Goal: Information Seeking & Learning: Find specific fact

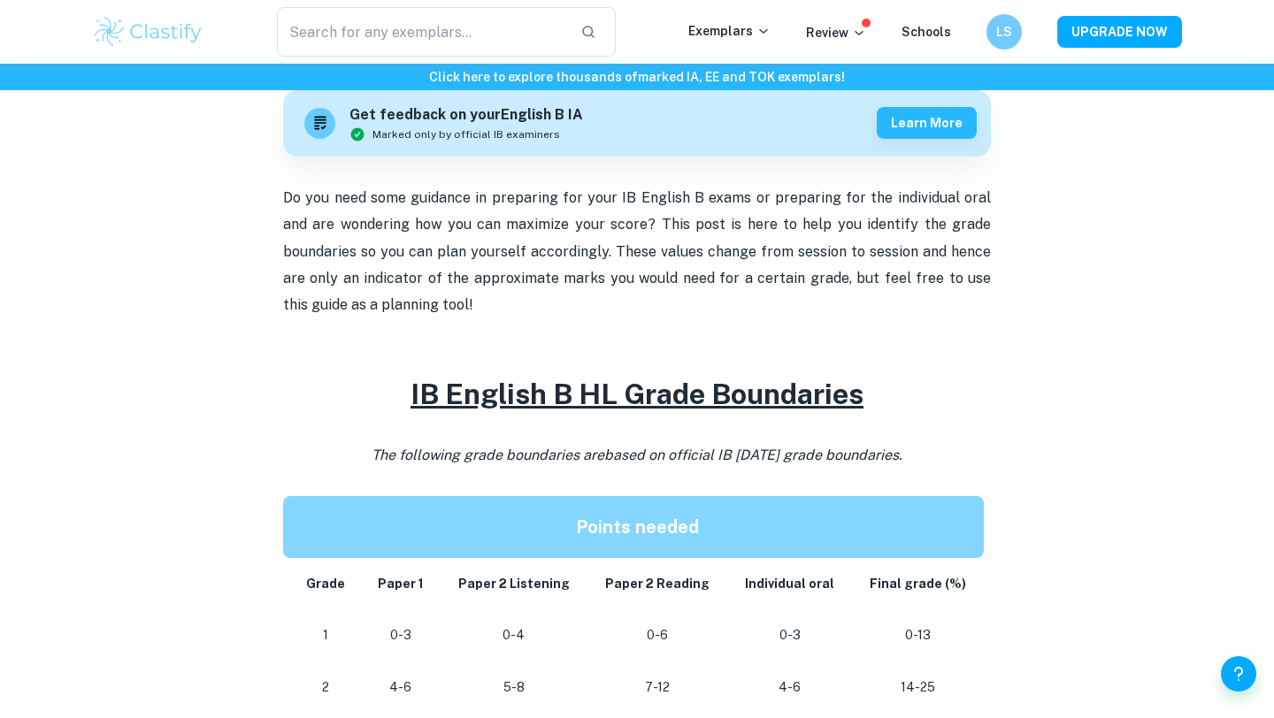
checkbox input "true"
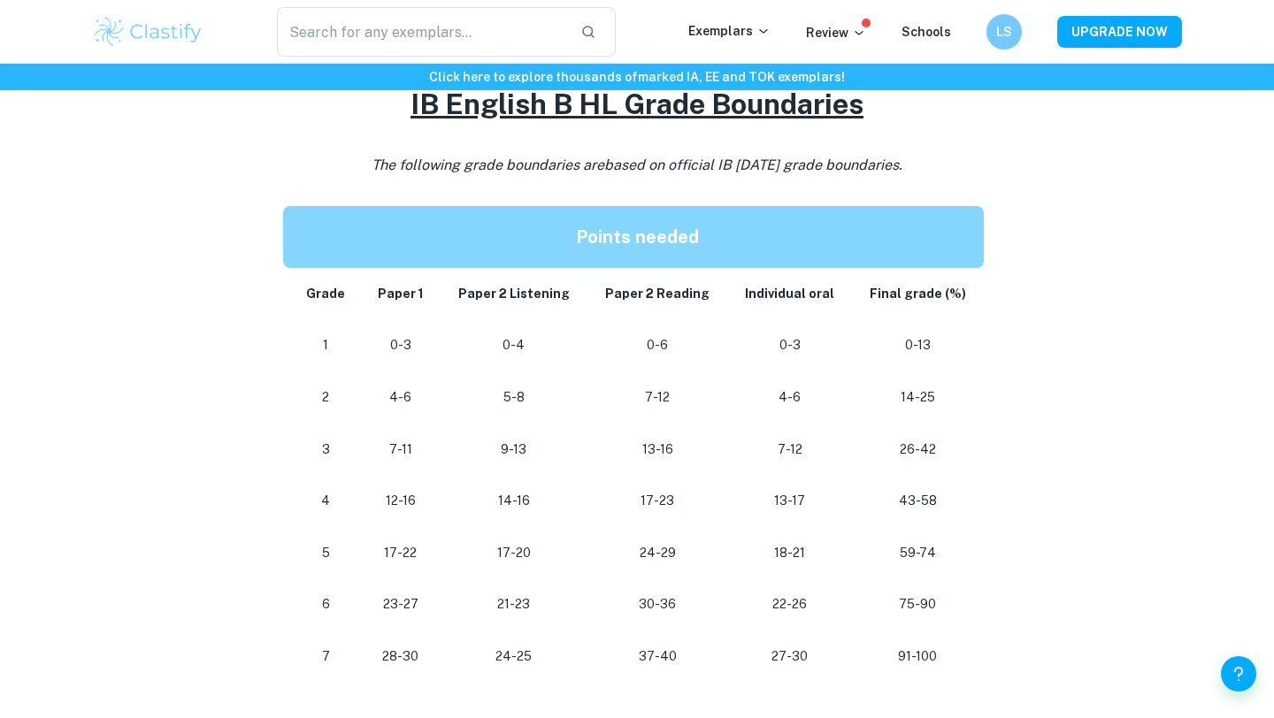
scroll to position [828, 0]
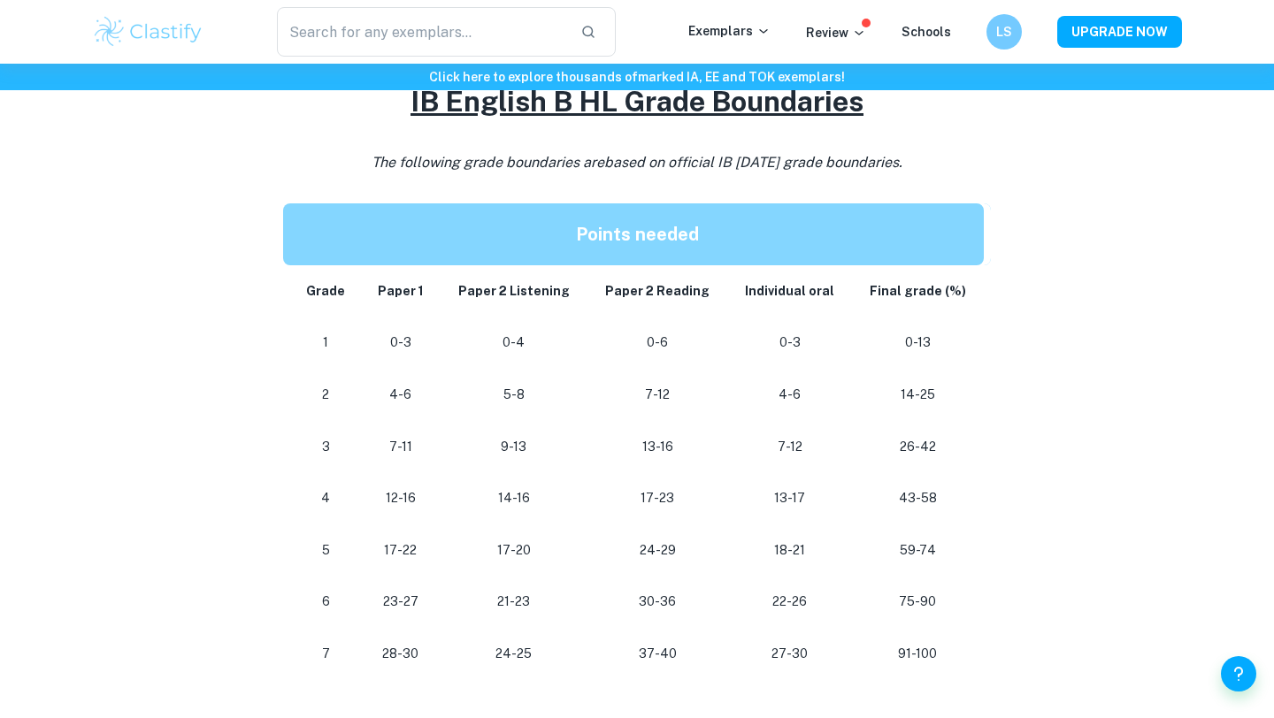
drag, startPoint x: 639, startPoint y: 640, endPoint x: 695, endPoint y: 641, distance: 55.8
click at [695, 641] on td "37-40" at bounding box center [657, 654] width 140 height 52
click at [657, 667] on td "37-40" at bounding box center [657, 654] width 140 height 52
click at [659, 656] on p "37-40" at bounding box center [657, 654] width 111 height 24
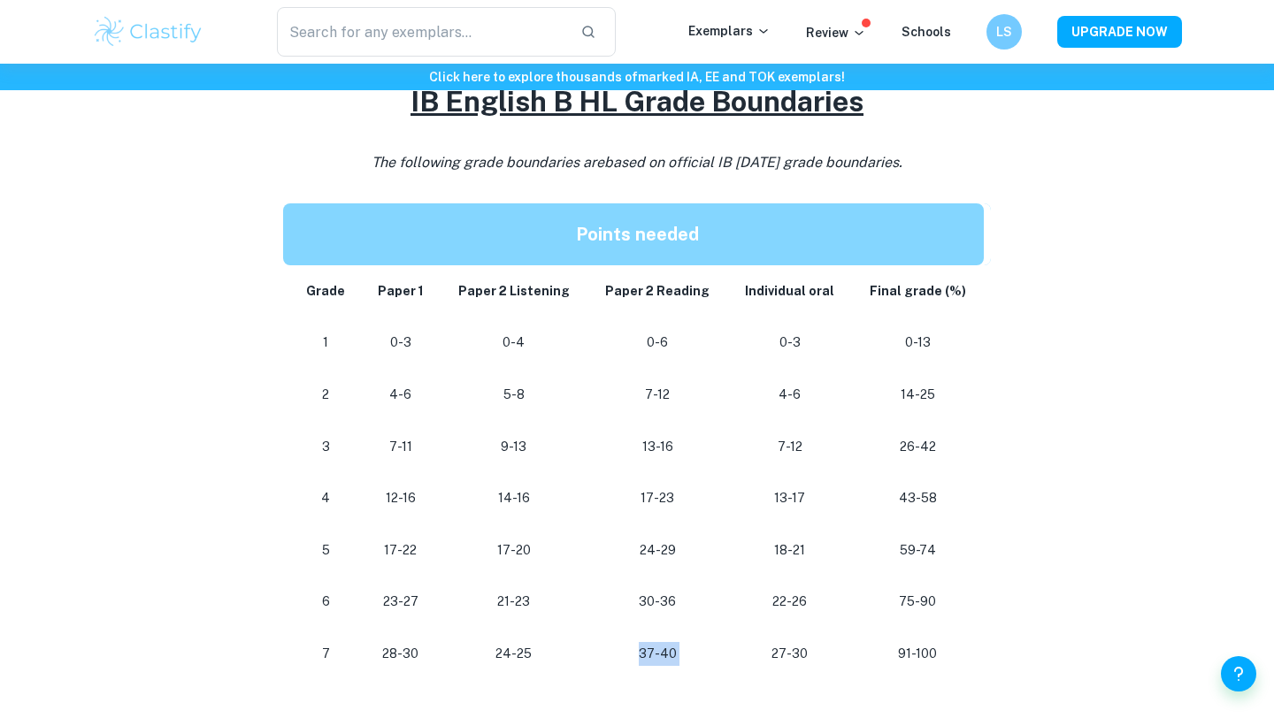
click at [659, 656] on p "37-40" at bounding box center [657, 654] width 111 height 24
click at [696, 649] on p "37-40" at bounding box center [657, 654] width 111 height 24
drag, startPoint x: 696, startPoint y: 649, endPoint x: 634, endPoint y: 649, distance: 61.9
click at [634, 649] on p "37-40" at bounding box center [657, 654] width 111 height 24
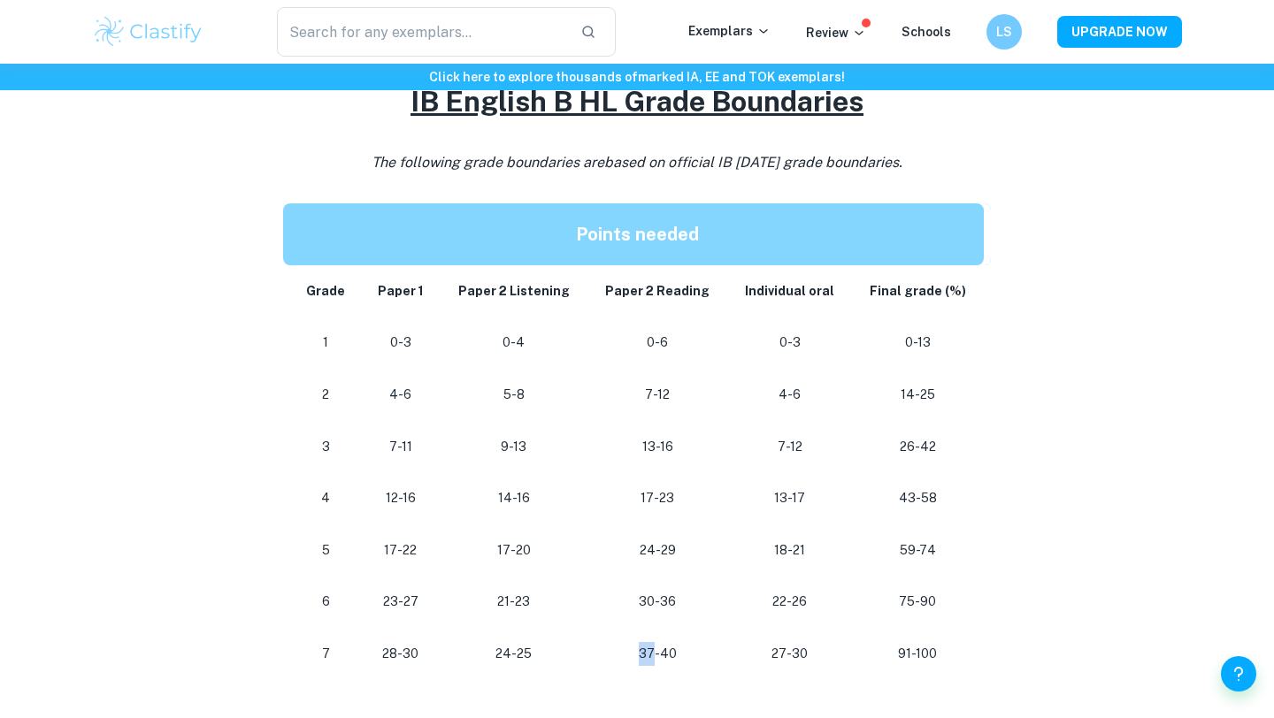
click at [634, 649] on p "37-40" at bounding box center [657, 654] width 111 height 24
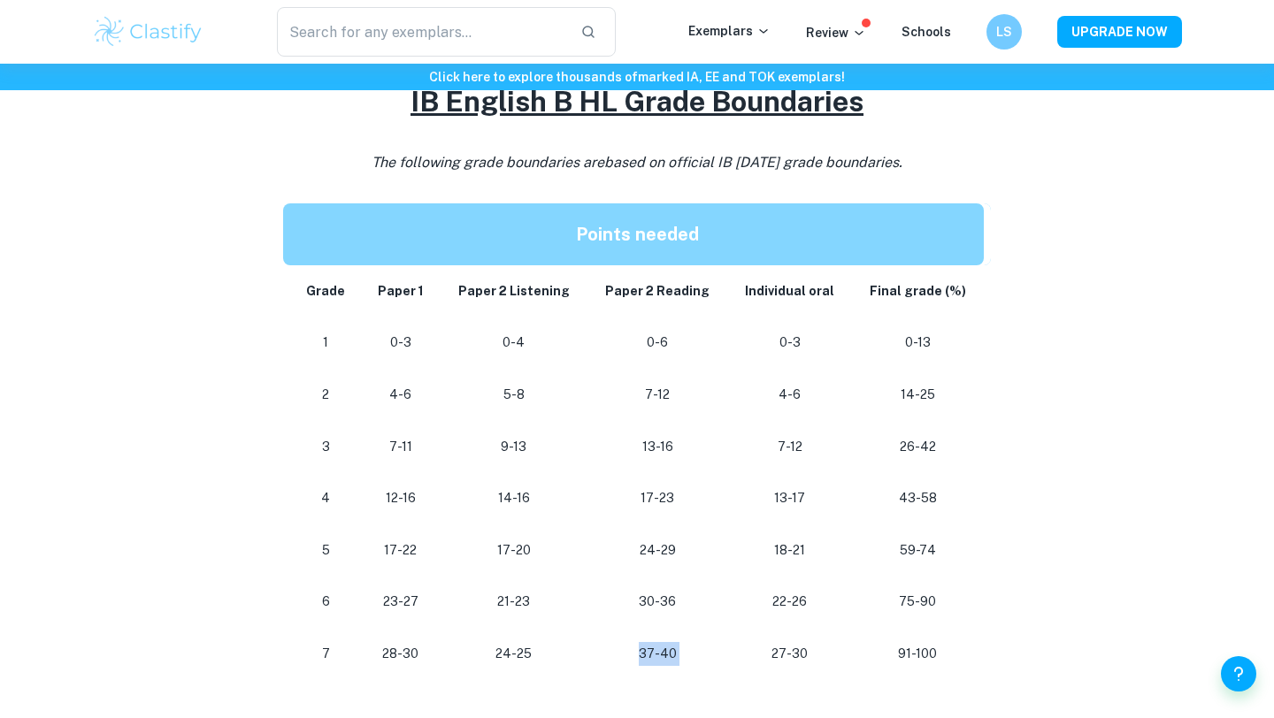
click at [634, 649] on p "37-40" at bounding box center [657, 654] width 111 height 24
drag, startPoint x: 499, startPoint y: 307, endPoint x: 502, endPoint y: 497, distance: 190.2
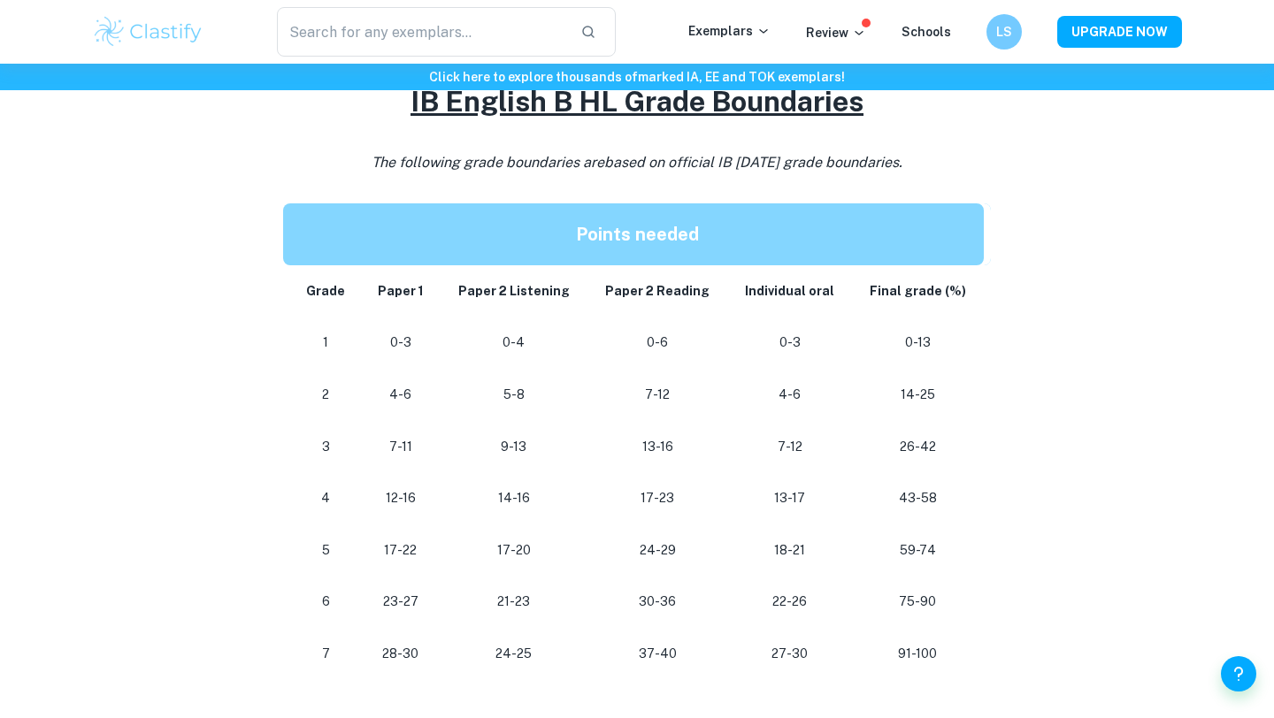
click at [499, 321] on tbody "Grade Paper 1 Paper 2 Listening Paper 2 Reading Individual oral Final grade (%)…" at bounding box center [637, 472] width 708 height 415
click at [506, 662] on p "24-25" at bounding box center [513, 654] width 119 height 24
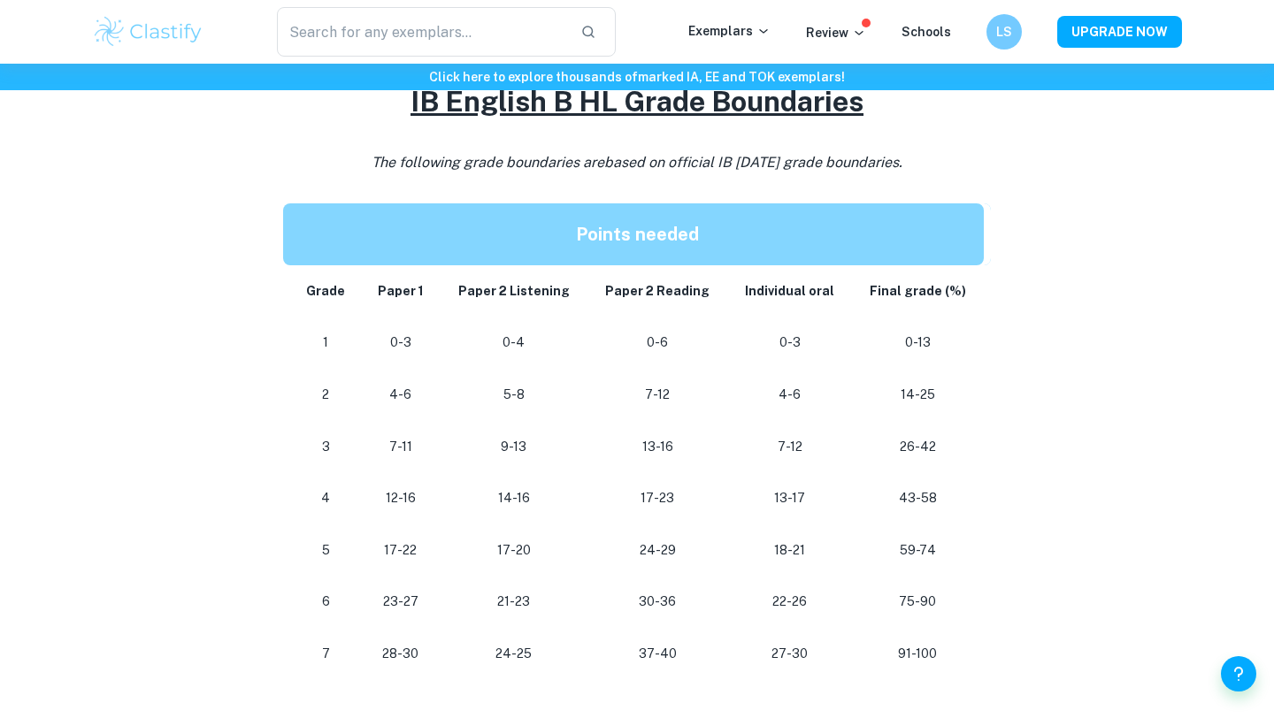
click at [506, 662] on p "24-25" at bounding box center [513, 654] width 119 height 24
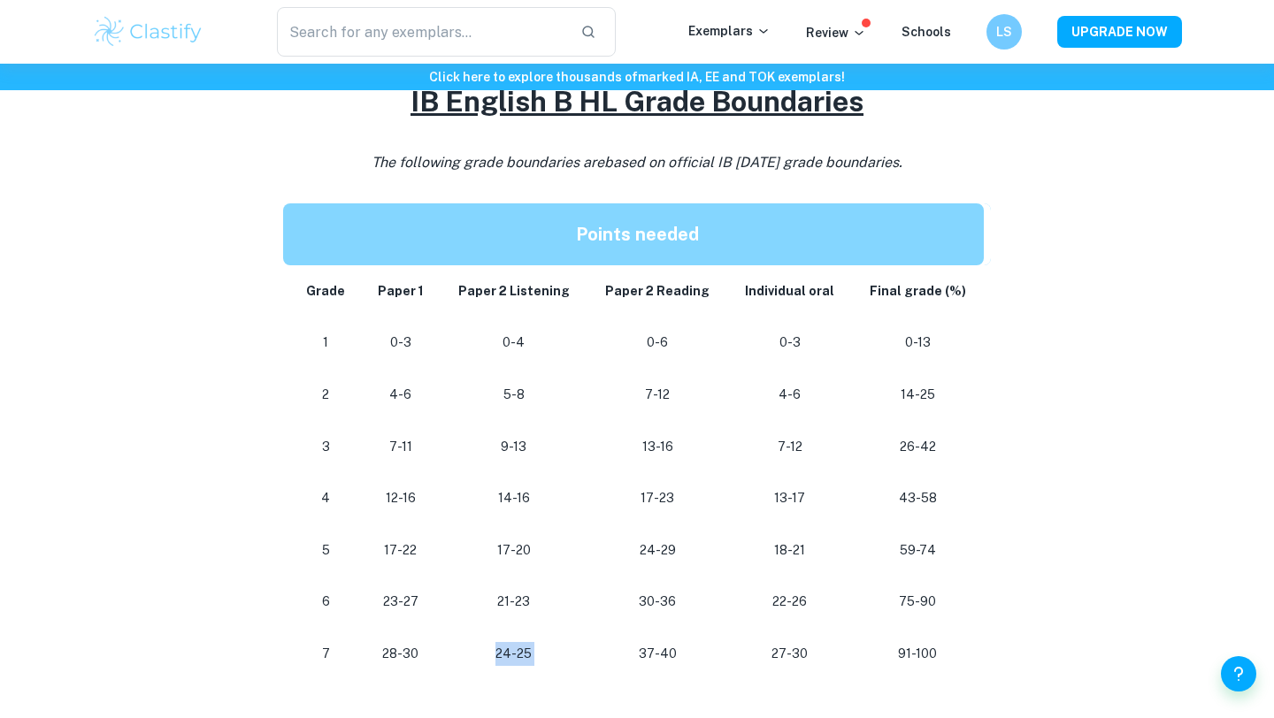
click at [506, 662] on p "24-25" at bounding box center [513, 654] width 119 height 24
click at [1150, 514] on div "IB English B Grade Boundaries By [PERSON_NAME] • [DATE] Get feedback on your En…" at bounding box center [637, 486] width 1090 height 2357
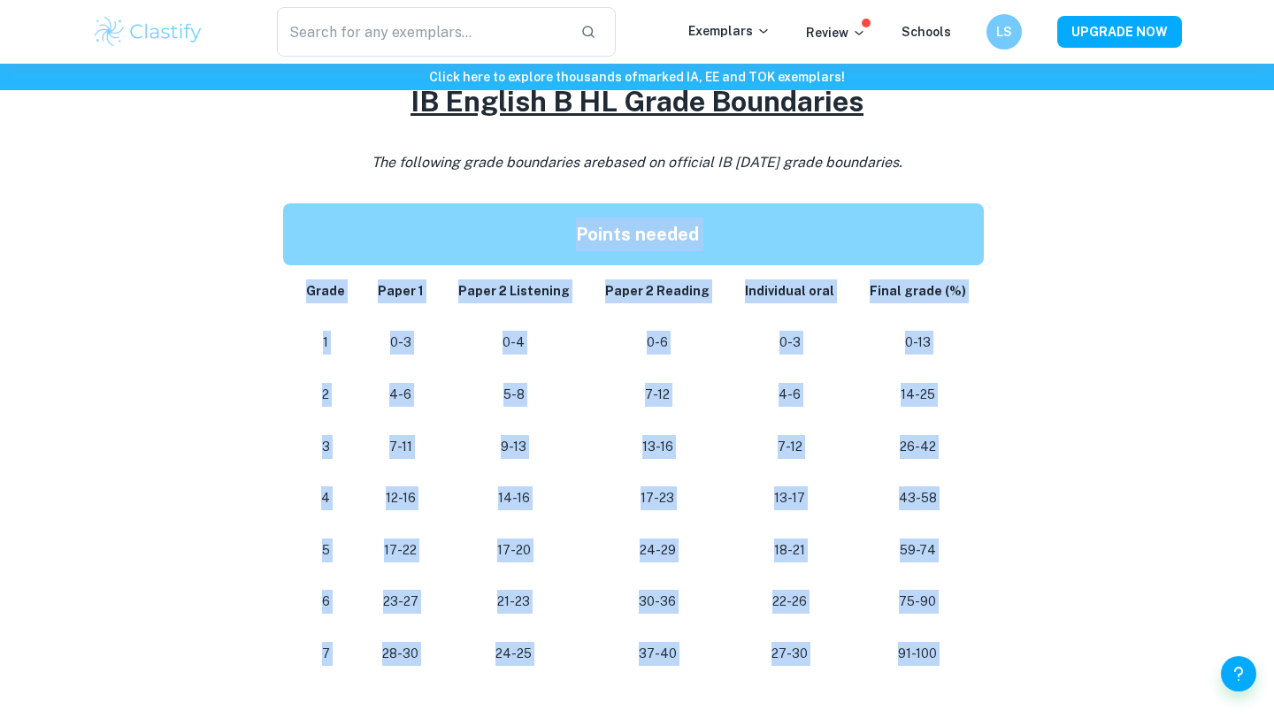
click at [1150, 514] on div "IB English B Grade Boundaries By [PERSON_NAME] • [DATE] Get feedback on your En…" at bounding box center [637, 486] width 1090 height 2357
